Goal: Find specific page/section: Find specific page/section

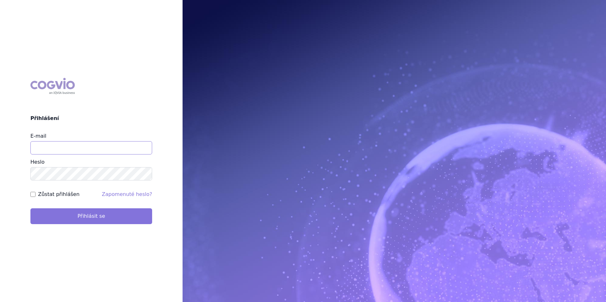
type input "apolena.koklarova@vzp.cz"
click at [116, 223] on button "Přihlásit se" at bounding box center [91, 216] width 122 height 16
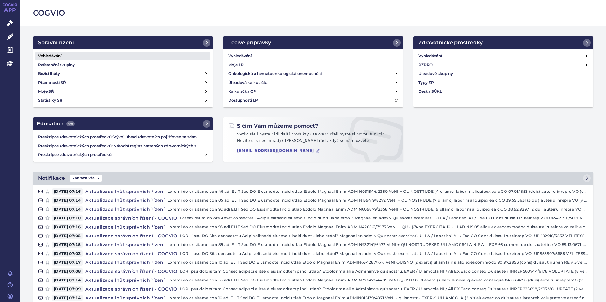
click at [99, 54] on link "Vyhledávání" at bounding box center [122, 56] width 175 height 9
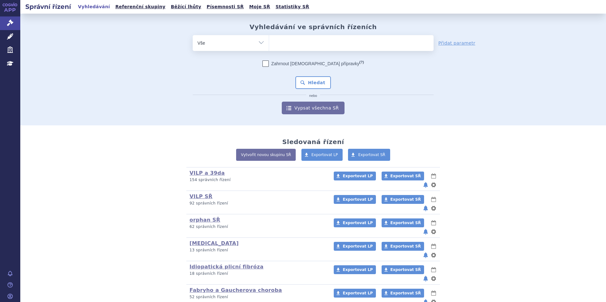
click at [295, 36] on ul at bounding box center [351, 41] width 164 height 13
click at [269, 36] on select at bounding box center [269, 43] width 0 height 16
